Goal: Check status: Check status

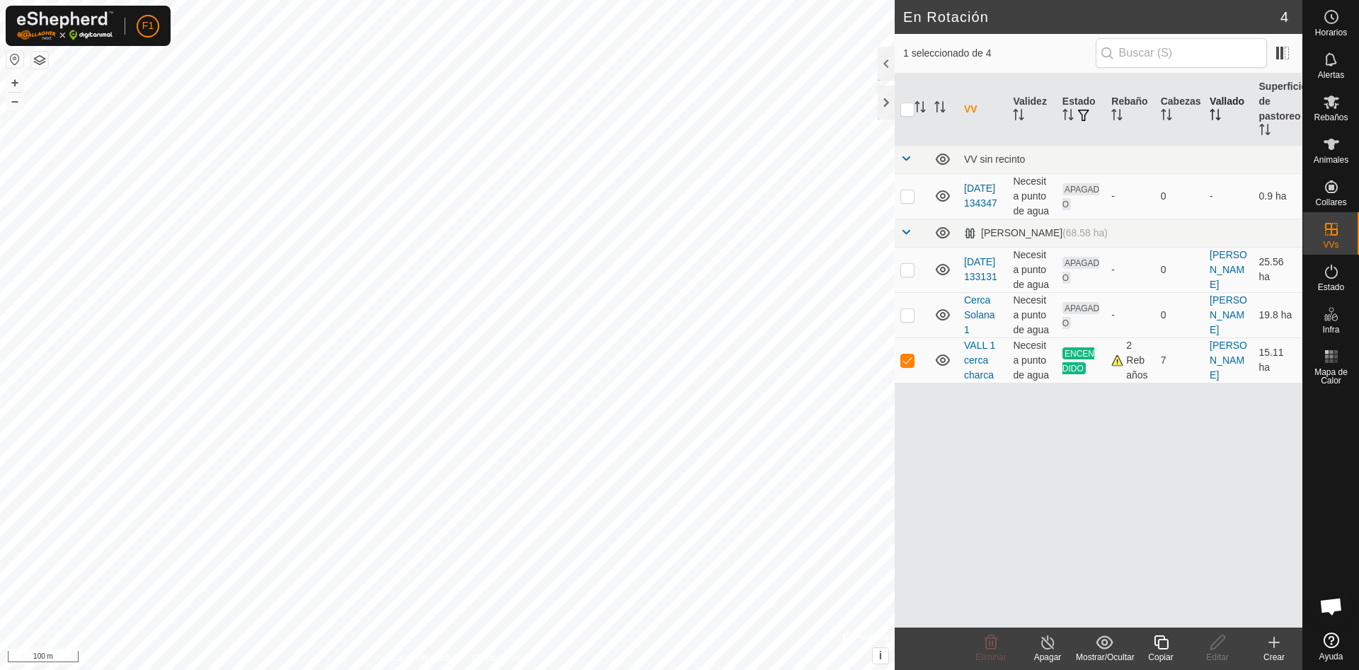
click at [1224, 100] on th "Vallado" at bounding box center [1228, 110] width 49 height 72
click at [907, 318] on p-checkbox at bounding box center [907, 314] width 14 height 11
checkbox input "true"
click at [910, 267] on p-checkbox at bounding box center [907, 269] width 14 height 11
checkbox input "true"
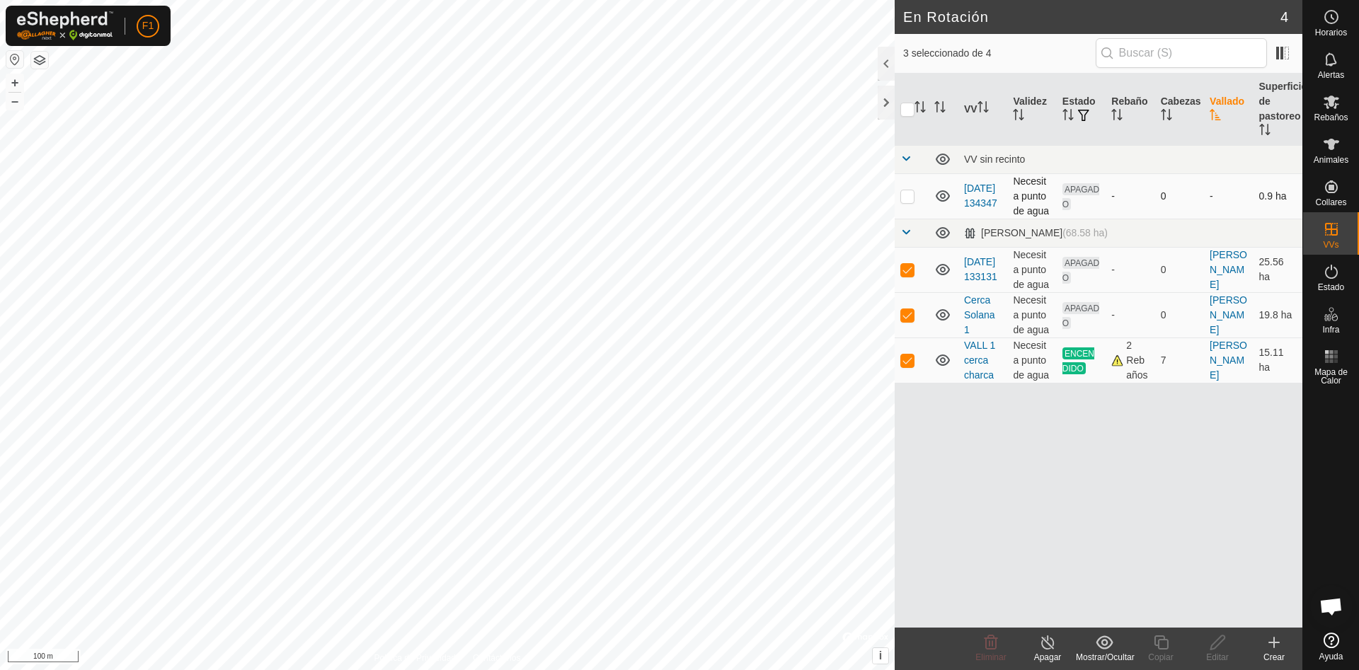
click at [909, 202] on td at bounding box center [911, 195] width 34 height 45
checkbox input "true"
click at [904, 110] on input "checkbox" at bounding box center [907, 110] width 14 height 14
checkbox input "false"
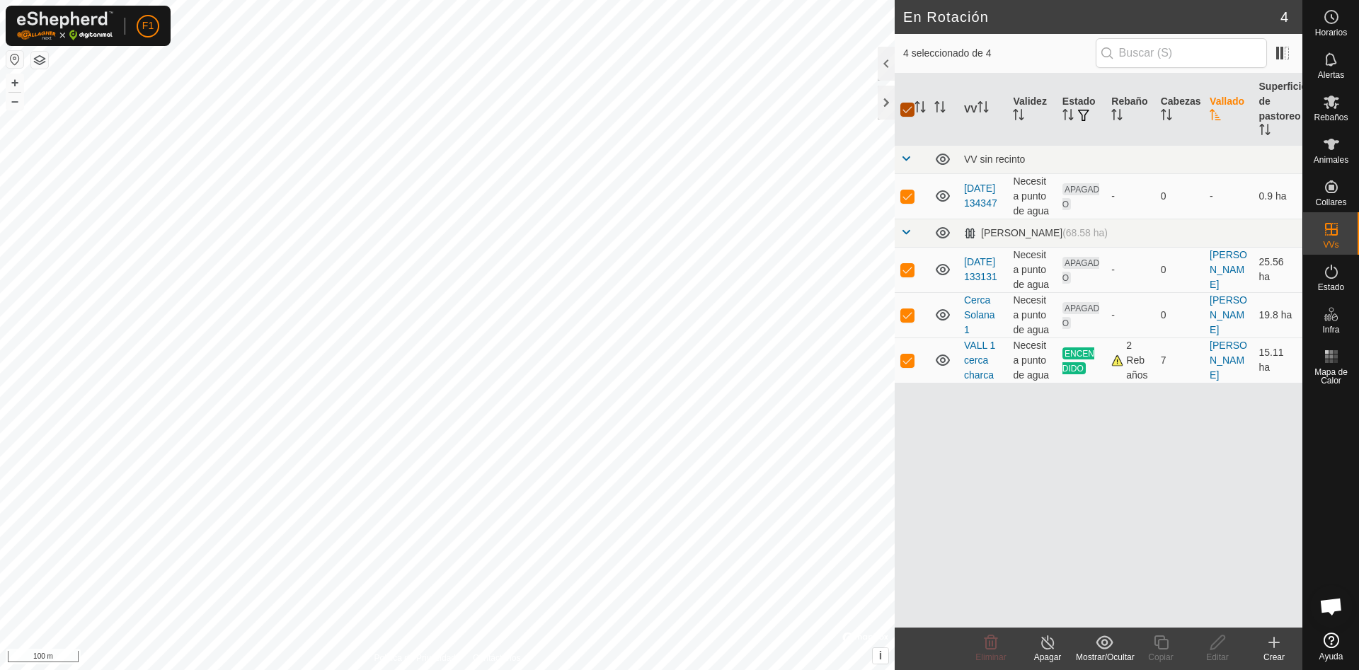
checkbox input "false"
click at [909, 362] on p-checkbox at bounding box center [907, 360] width 14 height 11
checkbox input "true"
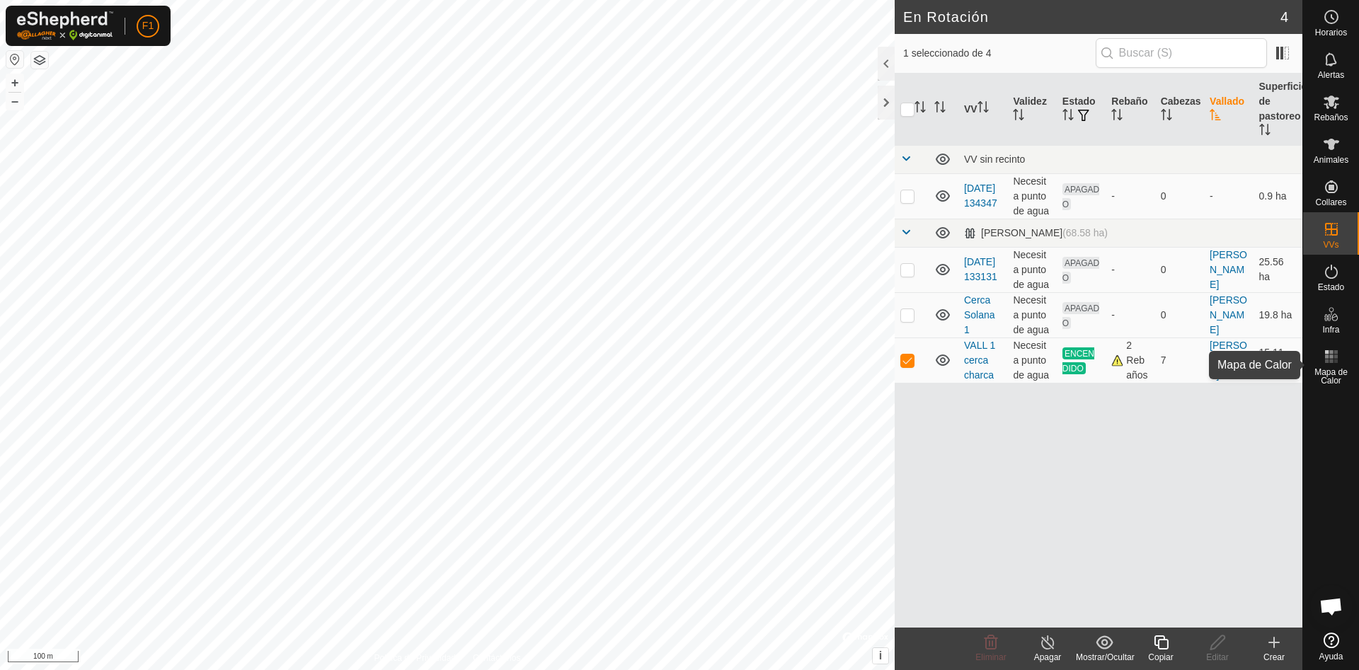
click at [1330, 357] on rect at bounding box center [1331, 357] width 4 height 4
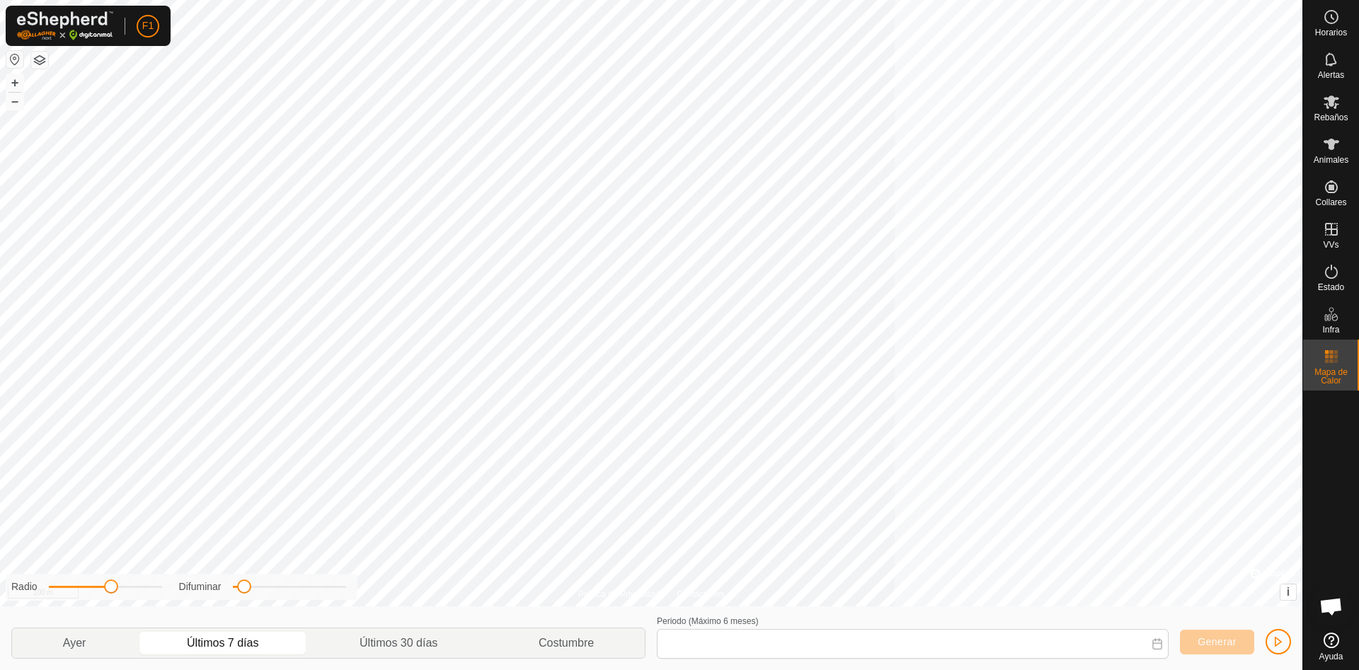
type input "[DATE] - [DATE]"
